Goal: Information Seeking & Learning: Learn about a topic

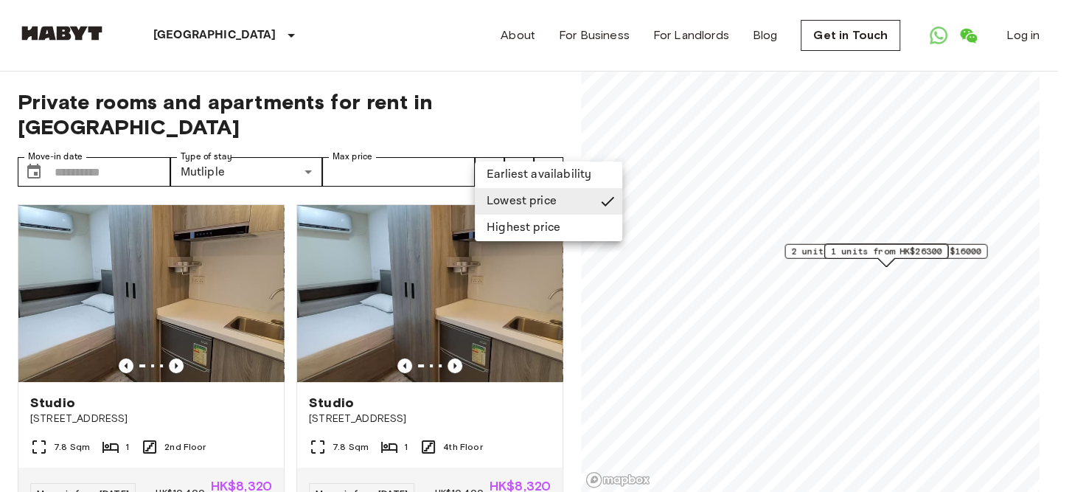
click at [481, 150] on div at bounding box center [536, 246] width 1072 height 492
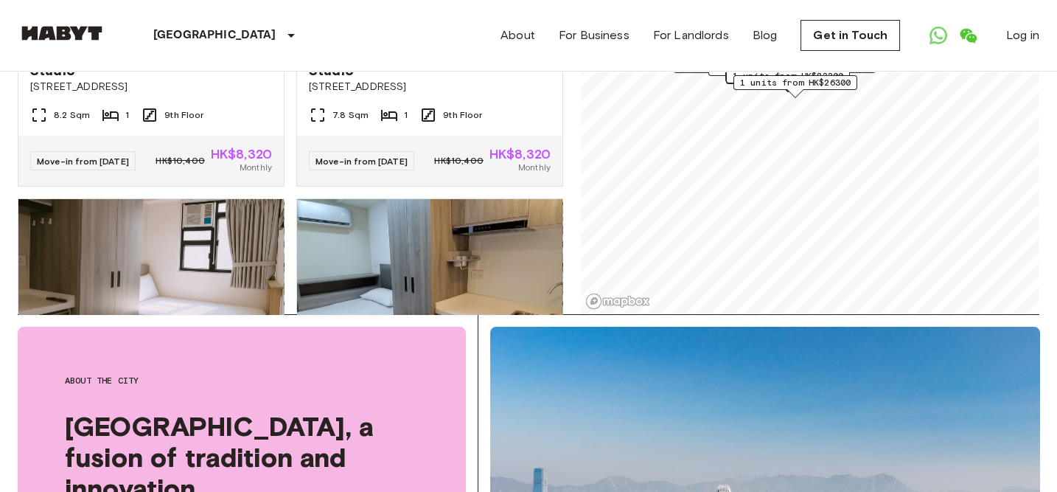
scroll to position [2285, 0]
